Goal: Navigation & Orientation: Find specific page/section

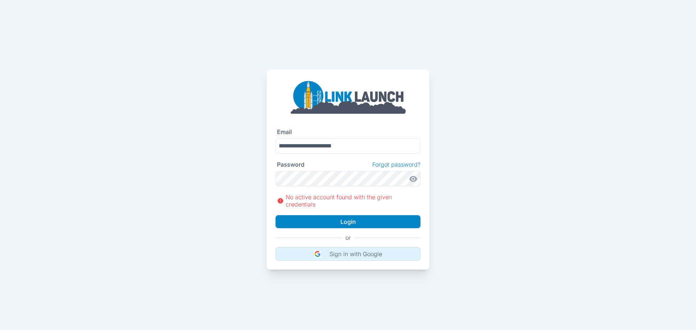
click at [332, 254] on p "Sign in with Google" at bounding box center [356, 254] width 53 height 7
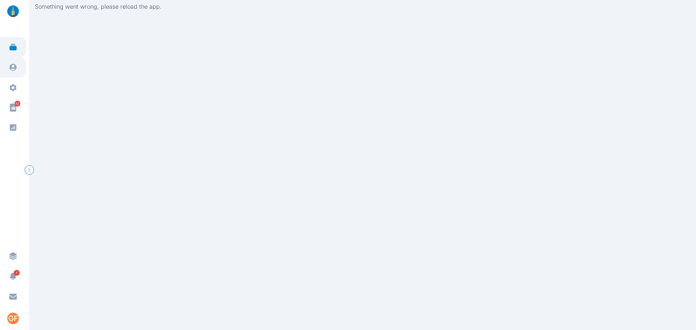
click at [12, 70] on icon at bounding box center [13, 67] width 9 height 9
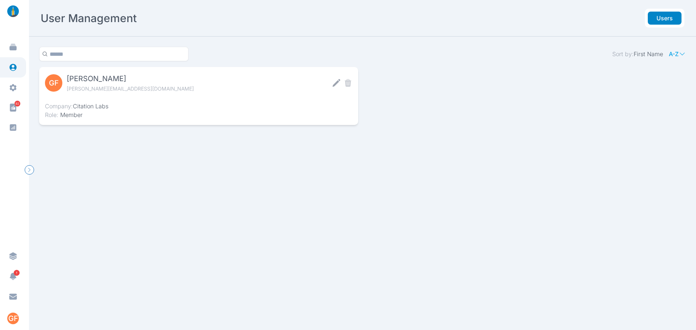
click at [13, 15] on img at bounding box center [12, 11] width 17 height 12
